Goal: Task Accomplishment & Management: Complete application form

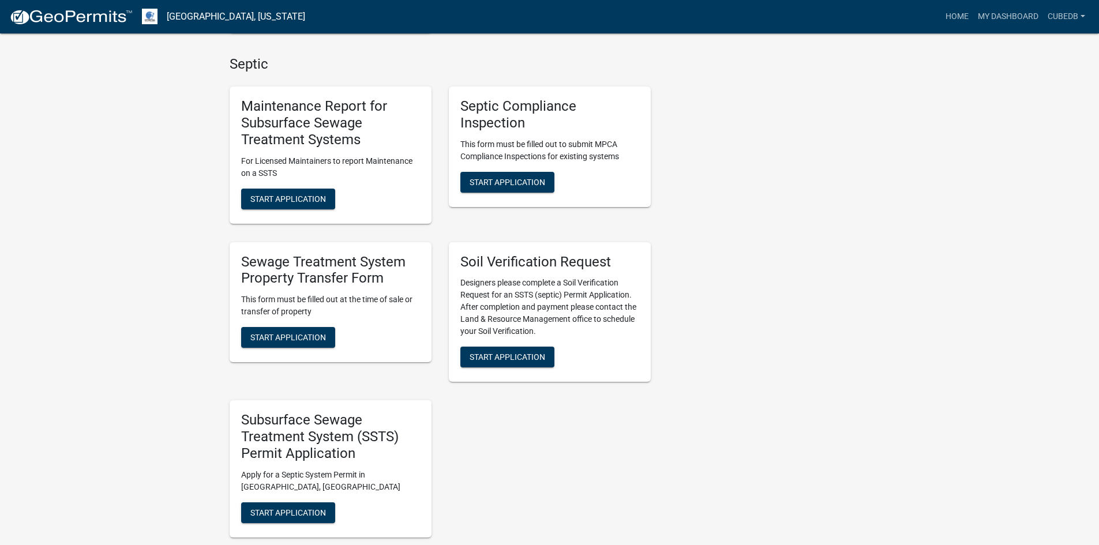
scroll to position [692, 0]
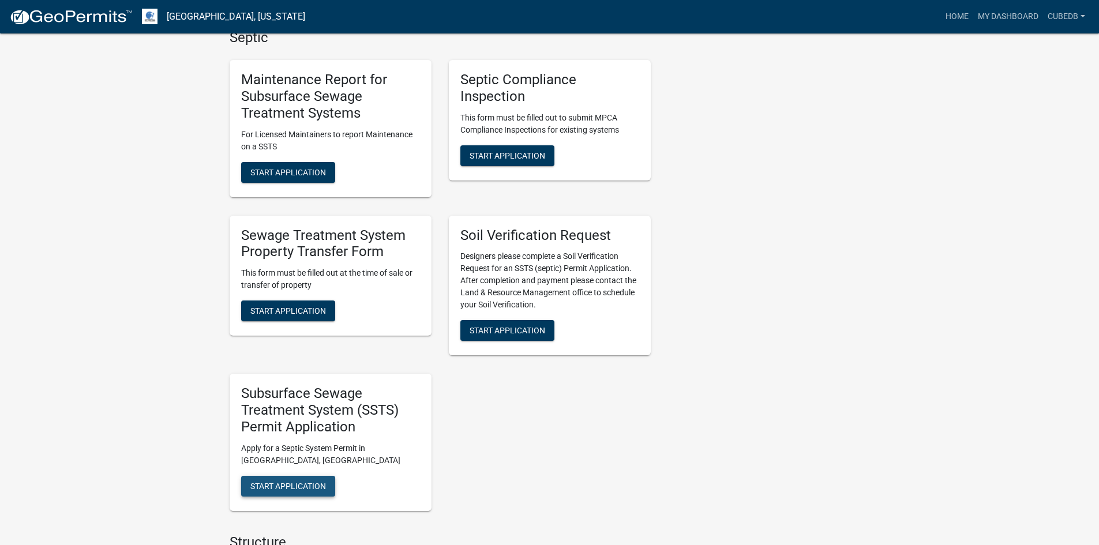
click at [318, 488] on span "Start Application" at bounding box center [288, 485] width 76 height 9
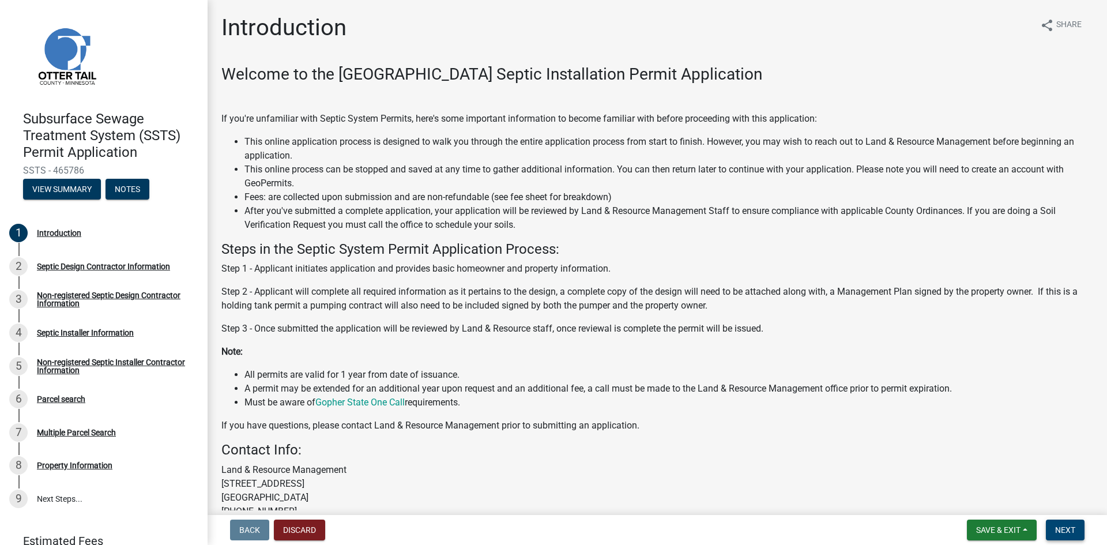
click at [1060, 529] on span "Next" at bounding box center [1065, 529] width 20 height 9
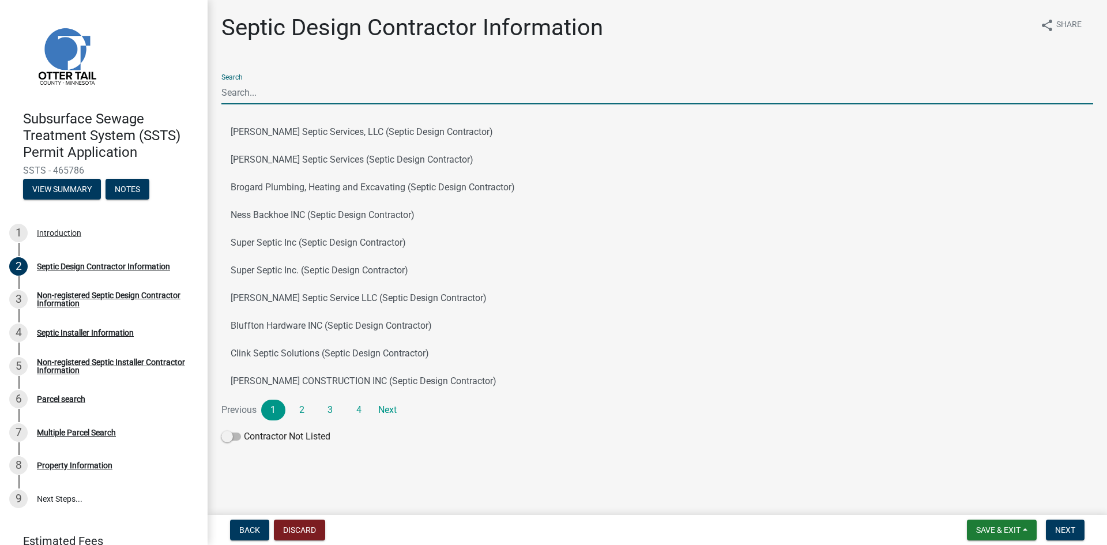
click at [302, 95] on input "Search" at bounding box center [657, 93] width 872 height 24
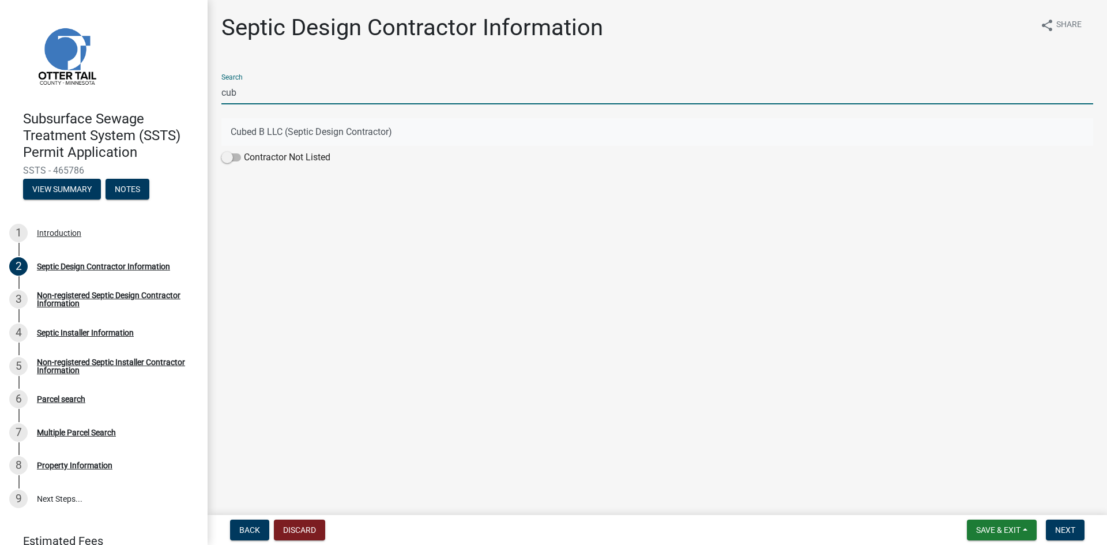
type input "cub"
click at [292, 131] on button "Cubed B LLC (Septic Design Contractor)" at bounding box center [657, 132] width 872 height 28
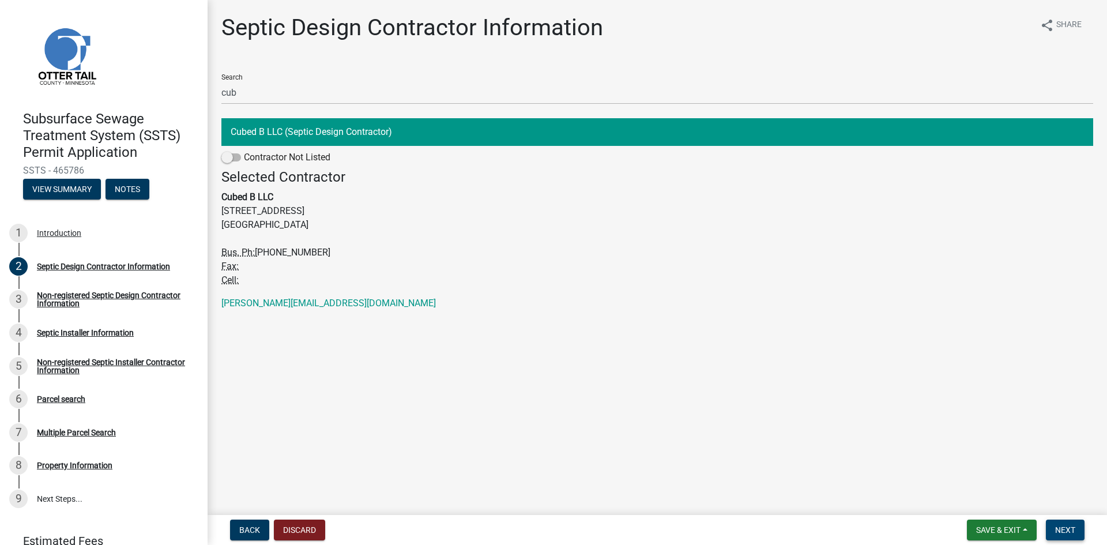
click at [1070, 527] on span "Next" at bounding box center [1065, 529] width 20 height 9
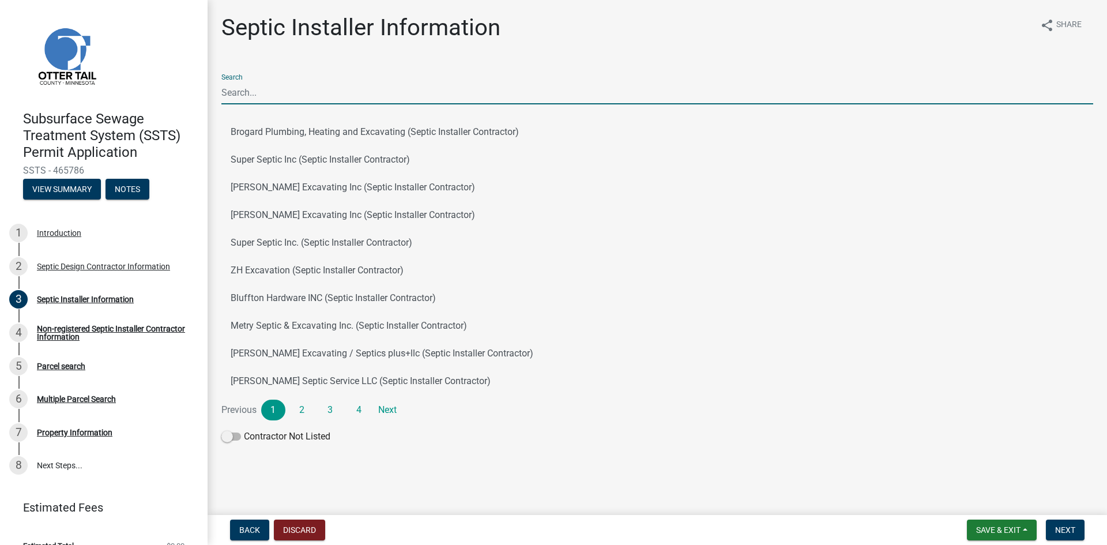
click at [285, 94] on input "Search" at bounding box center [657, 93] width 872 height 24
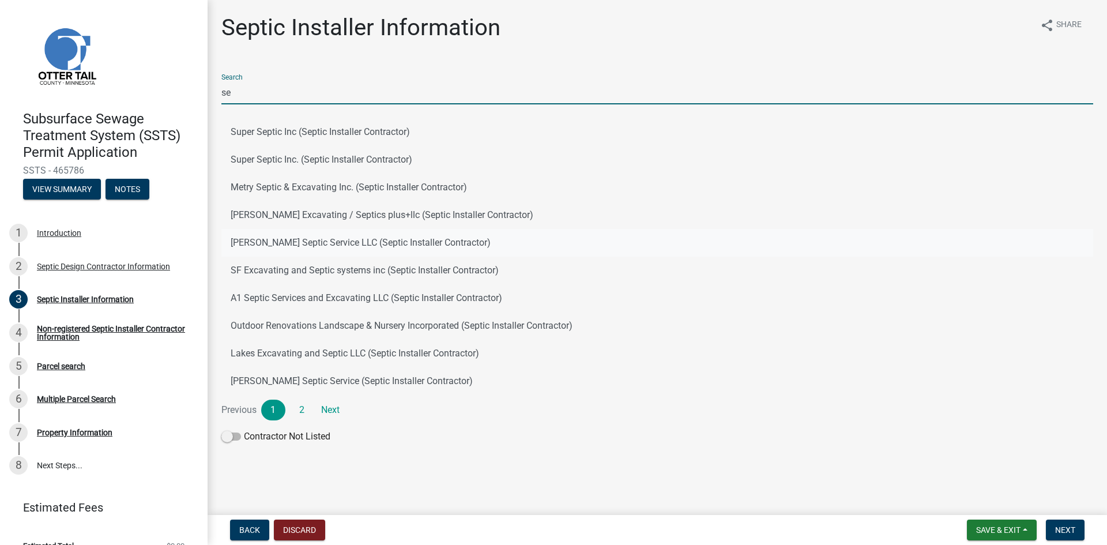
type input "se"
click at [322, 243] on button "[PERSON_NAME] Septic Service LLC (Septic Installer Contractor)" at bounding box center [657, 243] width 872 height 28
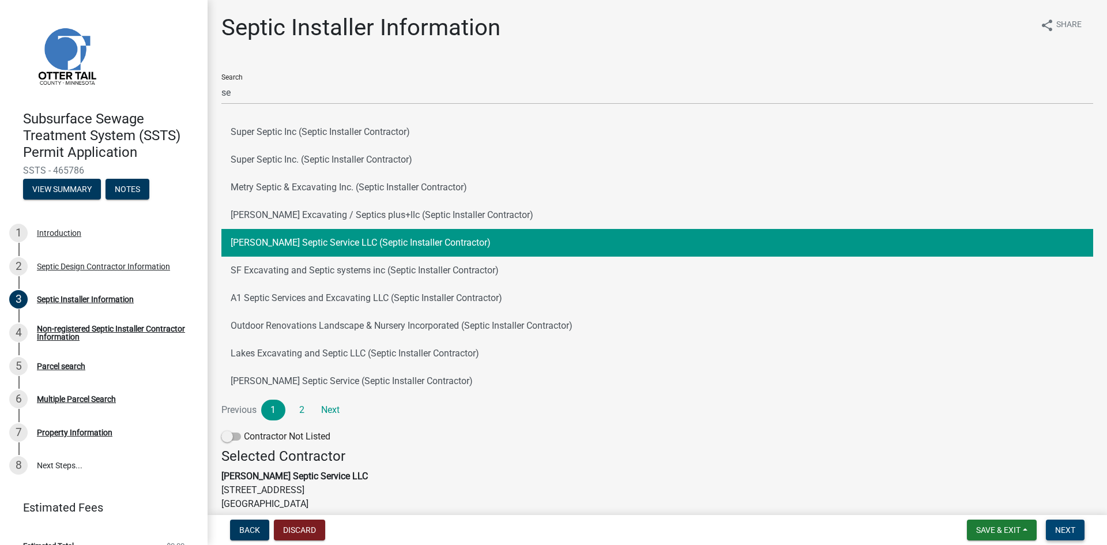
click at [1062, 532] on span "Next" at bounding box center [1065, 529] width 20 height 9
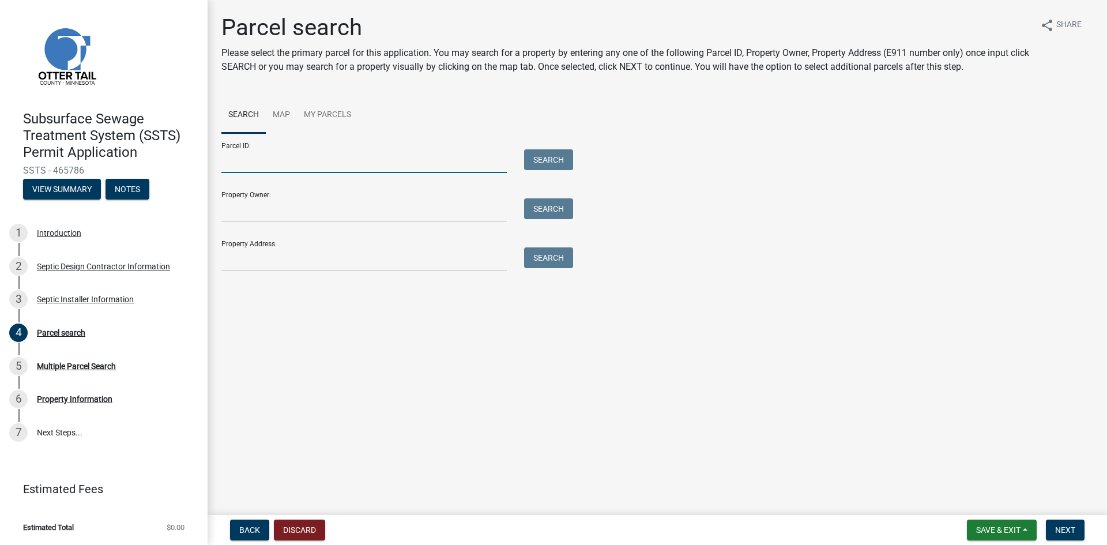
click at [307, 160] on input "Parcel ID:" at bounding box center [363, 161] width 285 height 24
paste input "42000130111000"
type input "42000130111000"
click at [548, 165] on button "Search" at bounding box center [548, 159] width 49 height 21
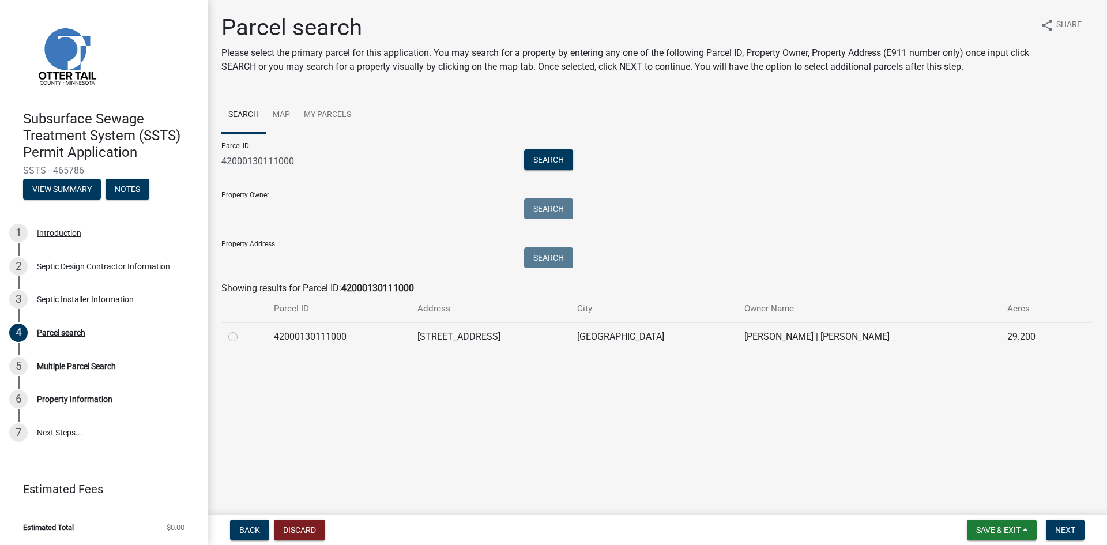
click at [242, 330] on label at bounding box center [242, 330] width 0 height 0
click at [242, 336] on input "radio" at bounding box center [245, 333] width 7 height 7
radio input "true"
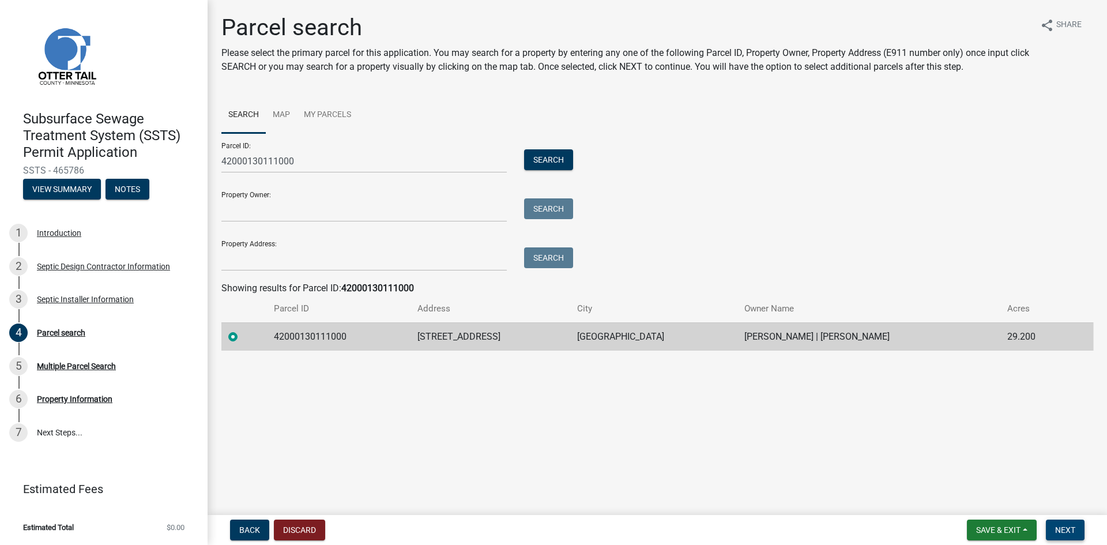
click at [1056, 527] on span "Next" at bounding box center [1065, 529] width 20 height 9
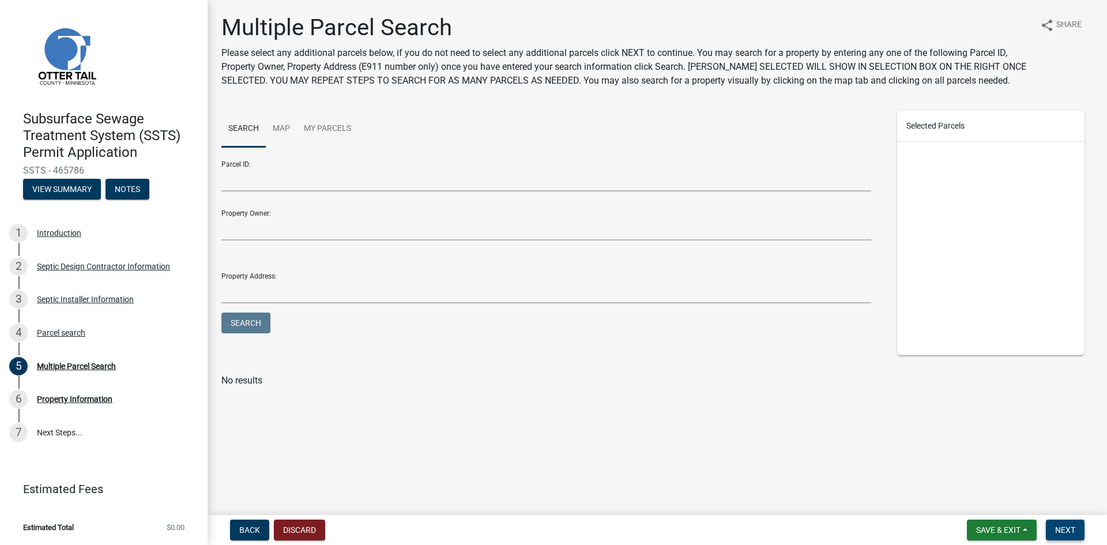
click at [1069, 529] on span "Next" at bounding box center [1065, 529] width 20 height 9
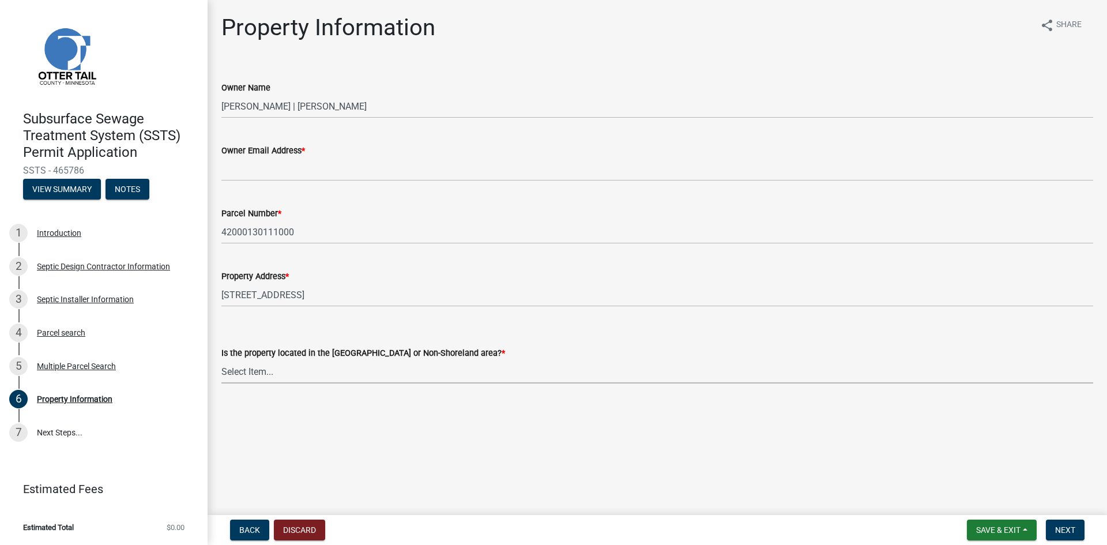
click at [349, 377] on select "Select Item... Shoreland Non-Shoreland" at bounding box center [657, 372] width 872 height 24
click at [221, 360] on select "Select Item... Shoreland Non-Shoreland" at bounding box center [657, 372] width 872 height 24
click at [284, 374] on select "Select Item... Shoreland Non-Shoreland" at bounding box center [657, 372] width 872 height 24
click at [221, 360] on select "Select Item... Shoreland Non-Shoreland" at bounding box center [657, 372] width 872 height 24
select select "5ed11e82-653f-4fcc-a472-8d95af57556c"
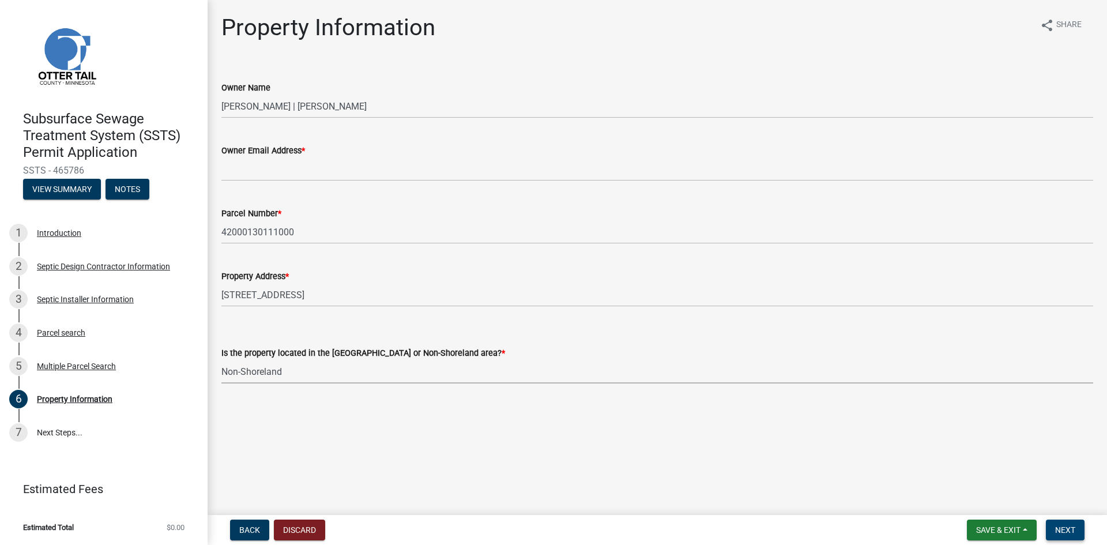
click at [1058, 528] on span "Next" at bounding box center [1065, 529] width 20 height 9
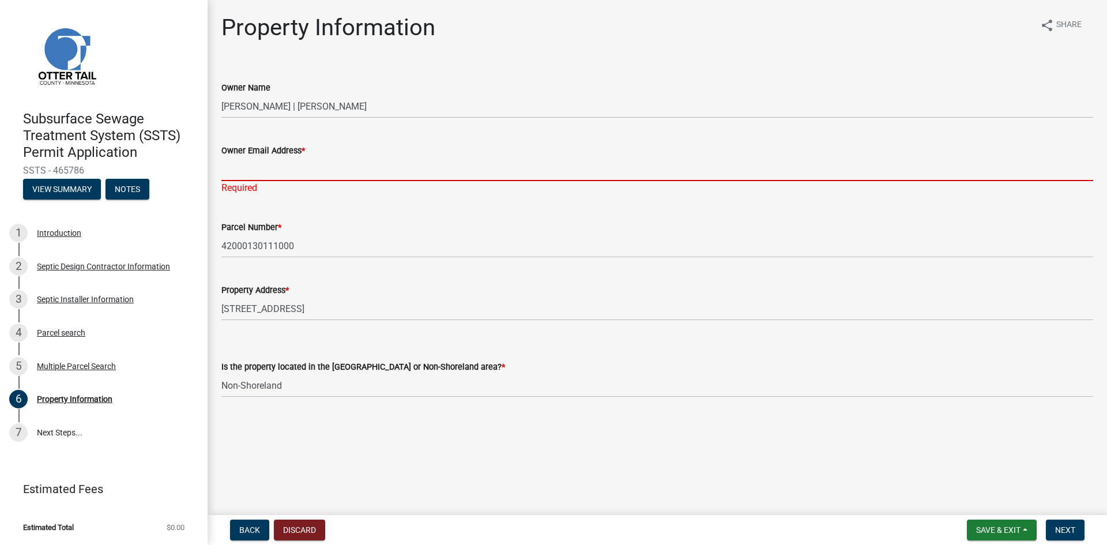
click at [314, 172] on input "Owner Email Address *" at bounding box center [657, 169] width 872 height 24
paste input "[EMAIL_ADDRESS][DOMAIN_NAME]"
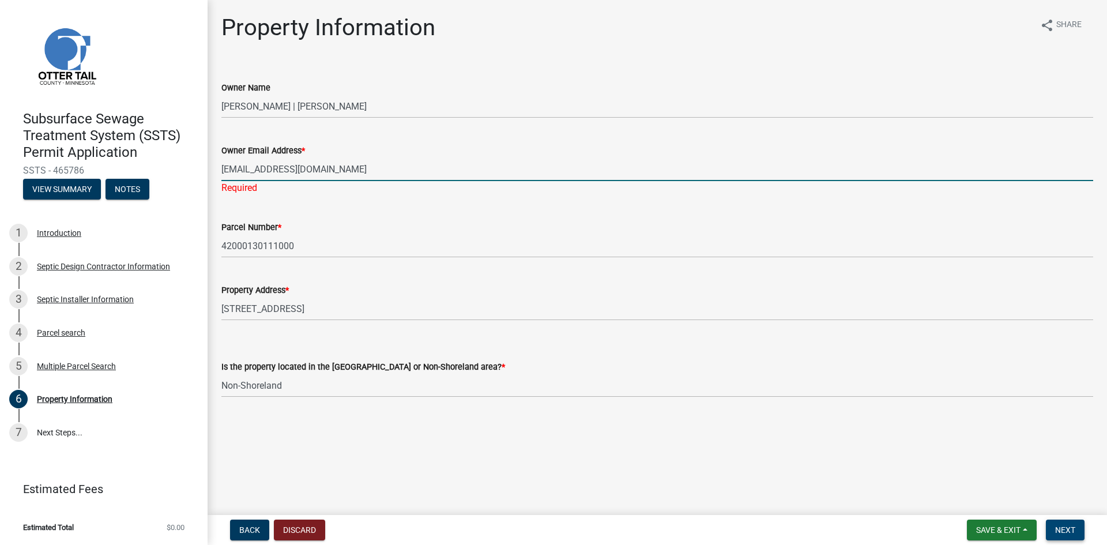
type input "[EMAIL_ADDRESS][DOMAIN_NAME]"
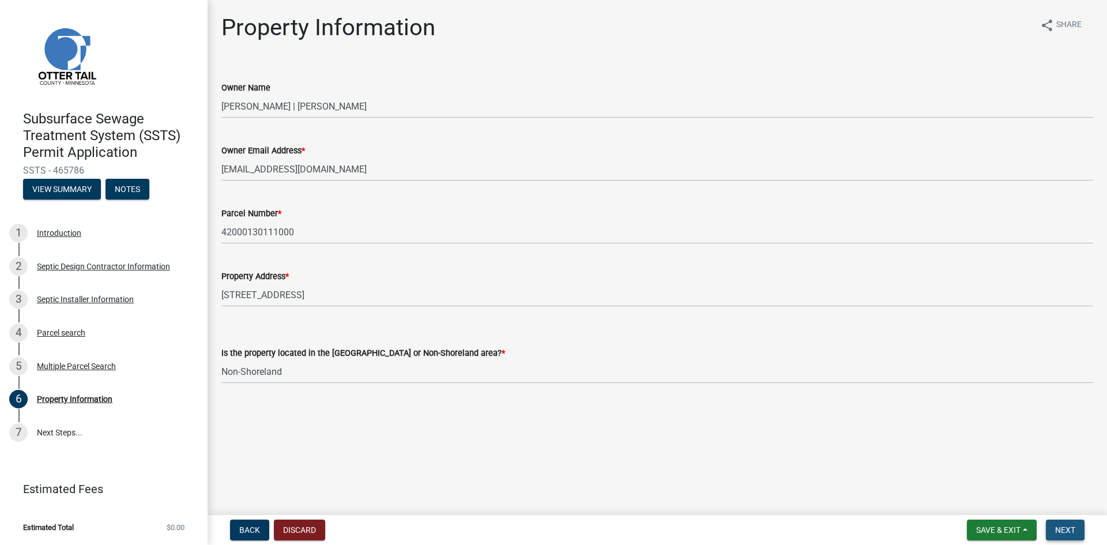
click at [1060, 528] on span "Next" at bounding box center [1065, 529] width 20 height 9
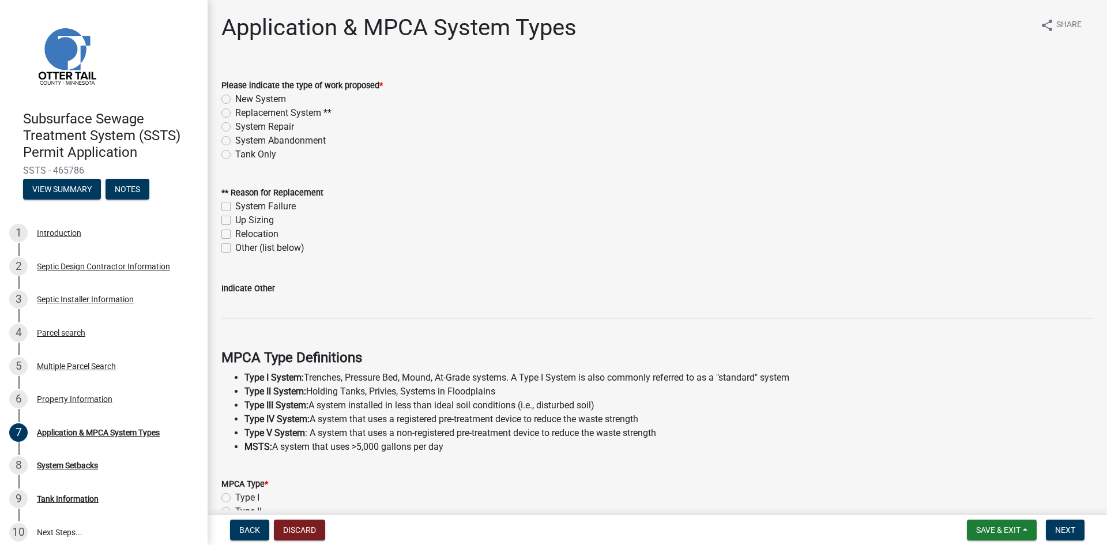
click at [235, 99] on label "New System" at bounding box center [260, 99] width 51 height 14
click at [235, 99] on input "New System" at bounding box center [238, 95] width 7 height 7
radio input "true"
click at [235, 246] on label "Other (list below)" at bounding box center [269, 248] width 69 height 14
click at [235, 246] on input "Other (list below)" at bounding box center [238, 244] width 7 height 7
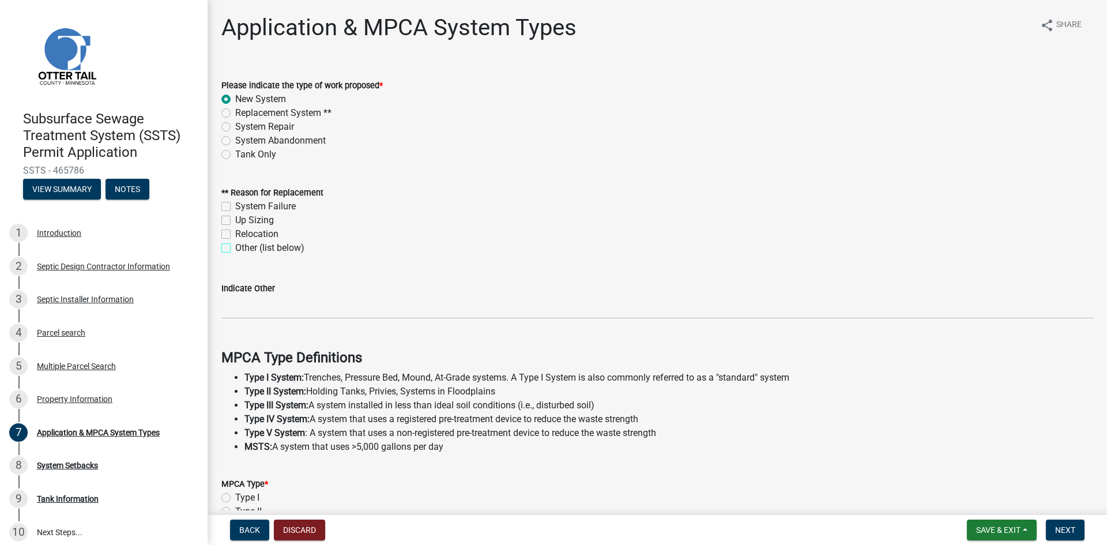
checkbox input "true"
checkbox input "false"
checkbox input "true"
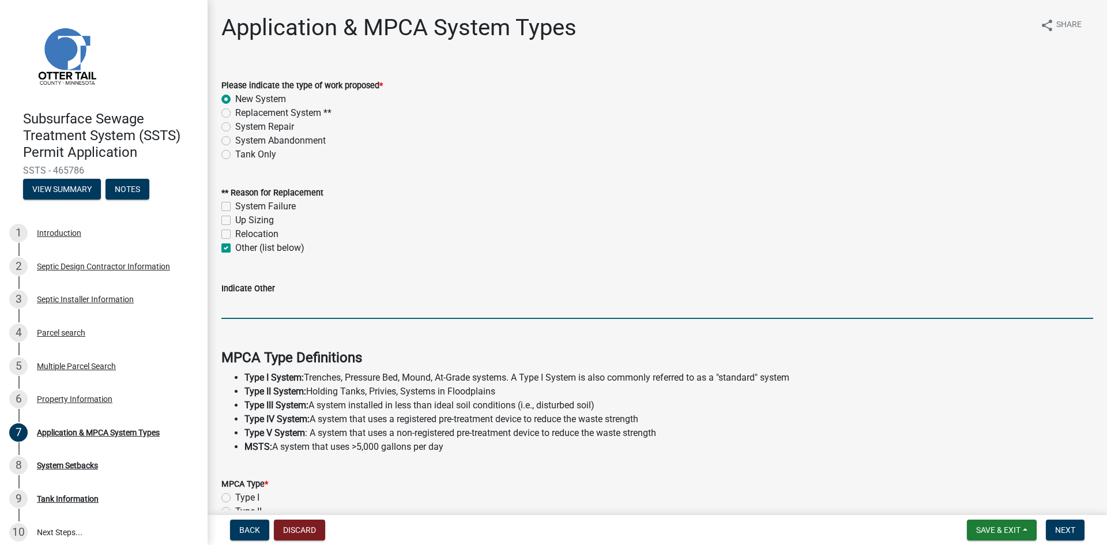
click at [305, 311] on input "Indicate Other" at bounding box center [657, 307] width 872 height 24
type input "A"
click at [235, 249] on label "Other (list below)" at bounding box center [269, 248] width 69 height 14
click at [235, 249] on input "Other (list below)" at bounding box center [238, 244] width 7 height 7
checkbox input "false"
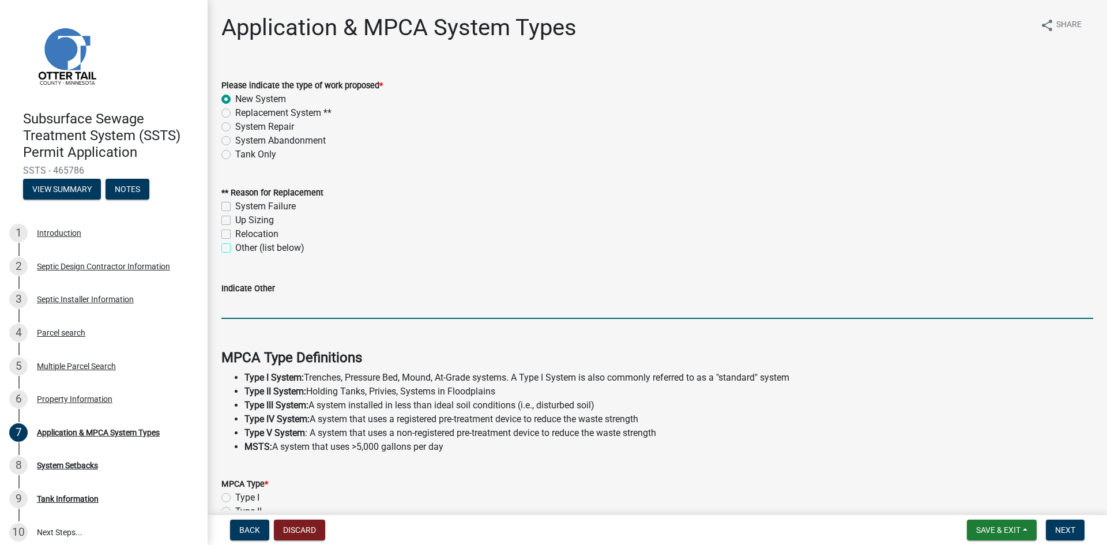
checkbox input "false"
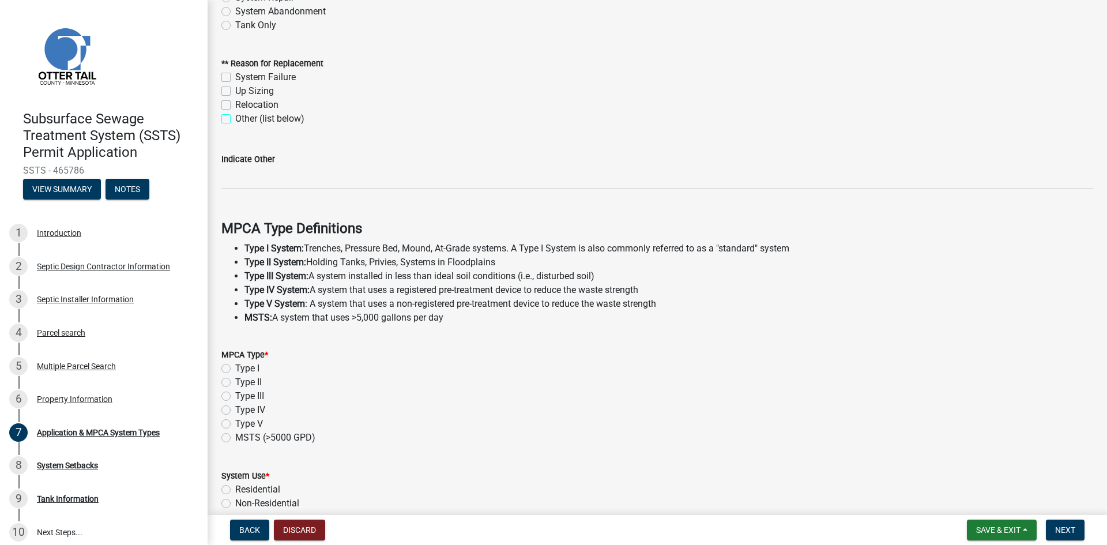
scroll to position [130, 0]
click at [235, 369] on label "Type I" at bounding box center [247, 368] width 24 height 14
click at [235, 368] on input "Type I" at bounding box center [238, 364] width 7 height 7
radio input "true"
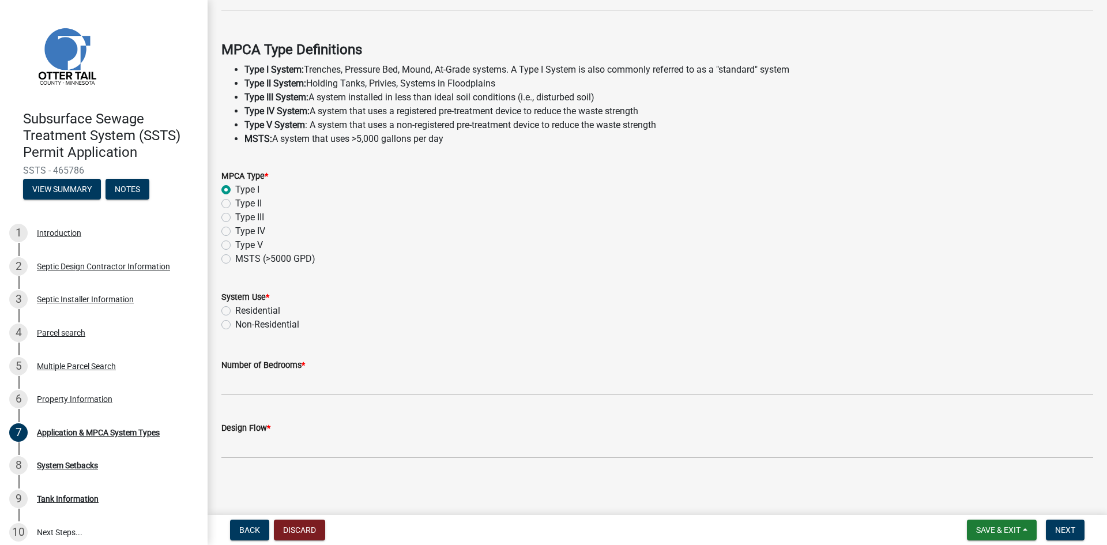
scroll to position [310, 0]
click at [72, 296] on div "Septic Installer Information" at bounding box center [85, 299] width 97 height 8
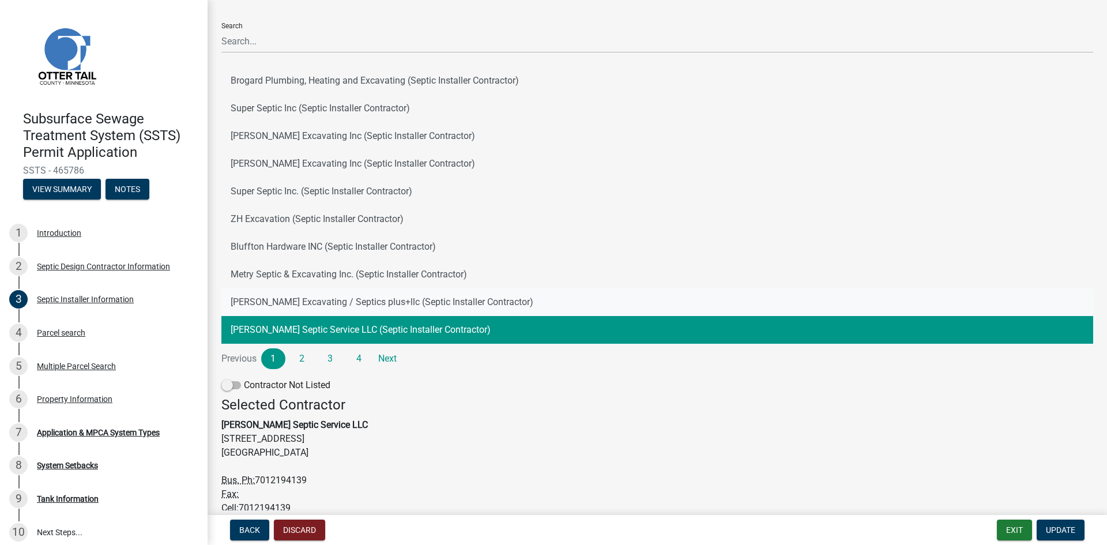
scroll to position [115, 0]
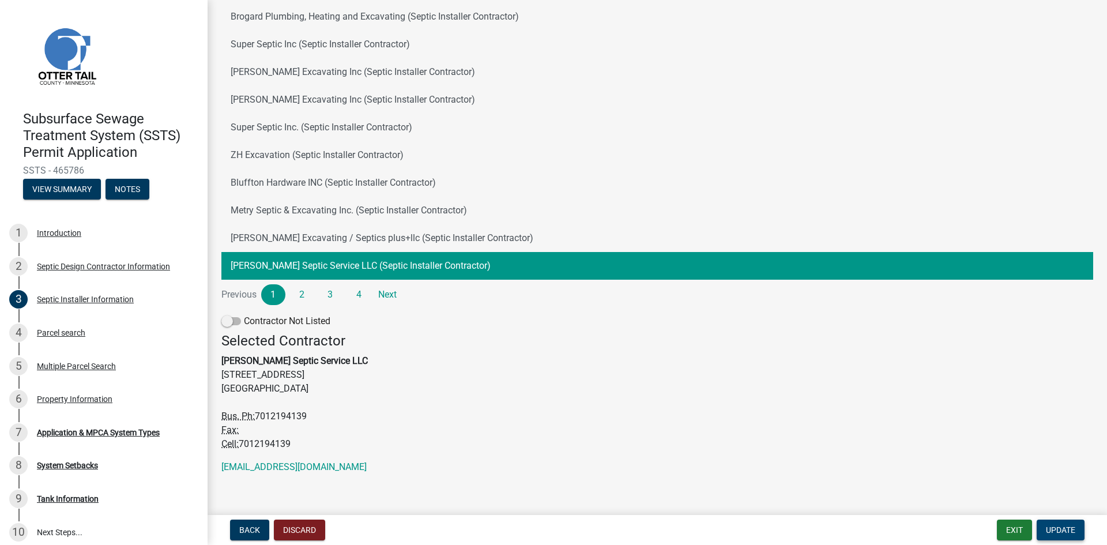
click at [1057, 526] on span "Update" at bounding box center [1060, 529] width 29 height 9
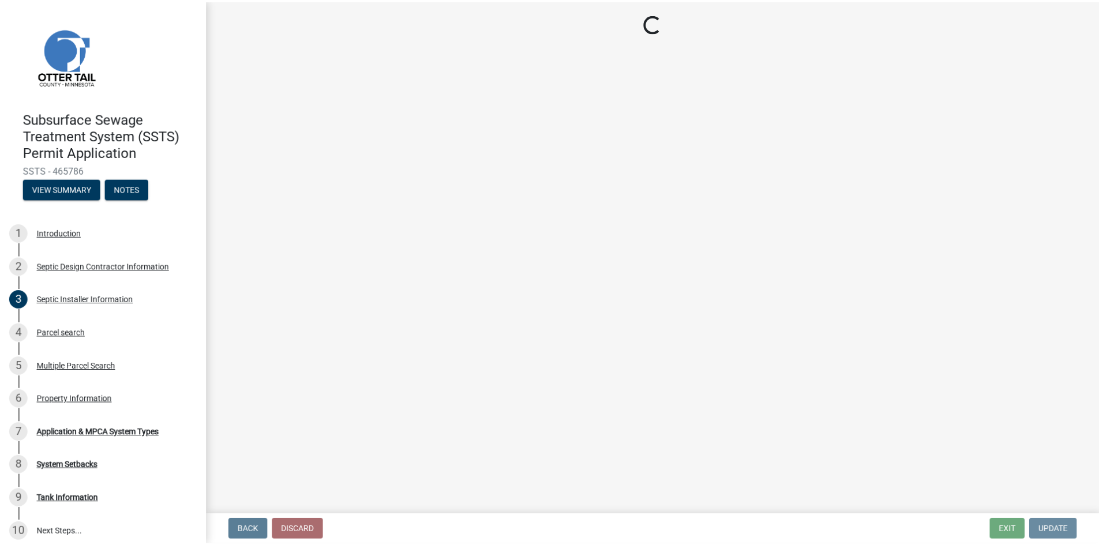
scroll to position [0, 0]
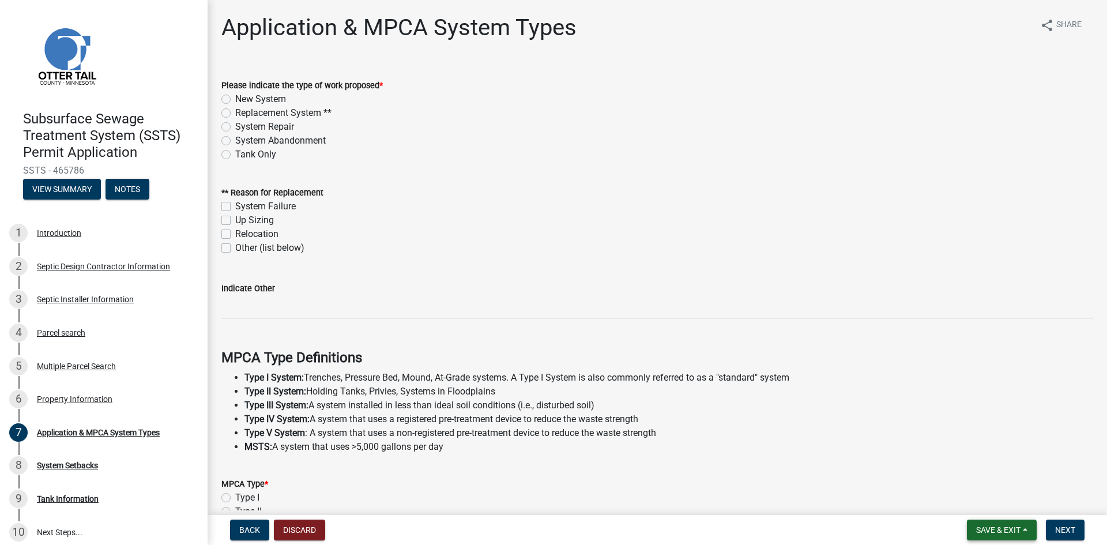
click at [1025, 525] on button "Save & Exit" at bounding box center [1002, 530] width 70 height 21
click at [988, 502] on button "Save & Exit" at bounding box center [991, 500] width 92 height 28
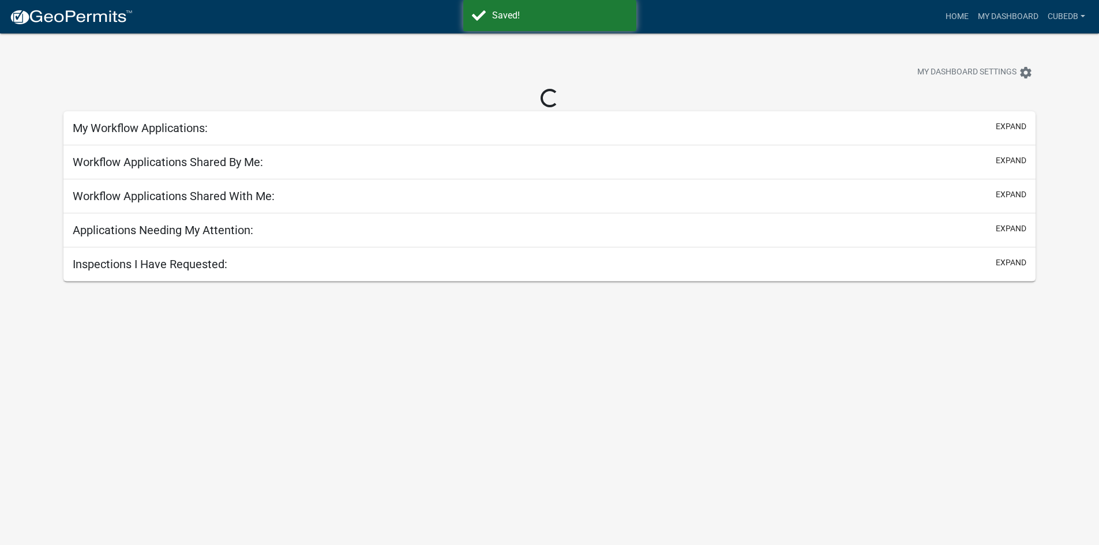
select select "3: 100"
